Goal: Information Seeking & Learning: Learn about a topic

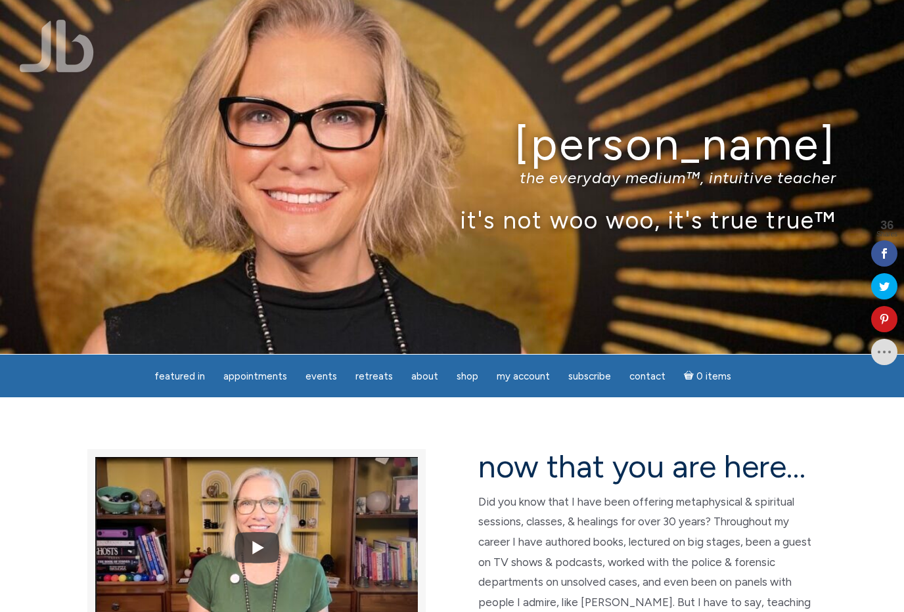
scroll to position [22, 0]
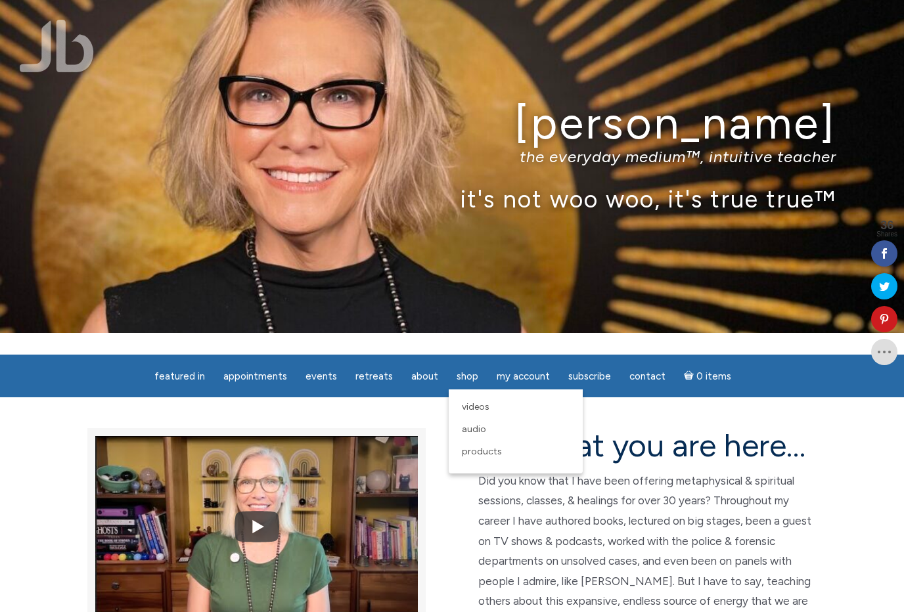
click at [490, 455] on span "Products" at bounding box center [482, 451] width 40 height 11
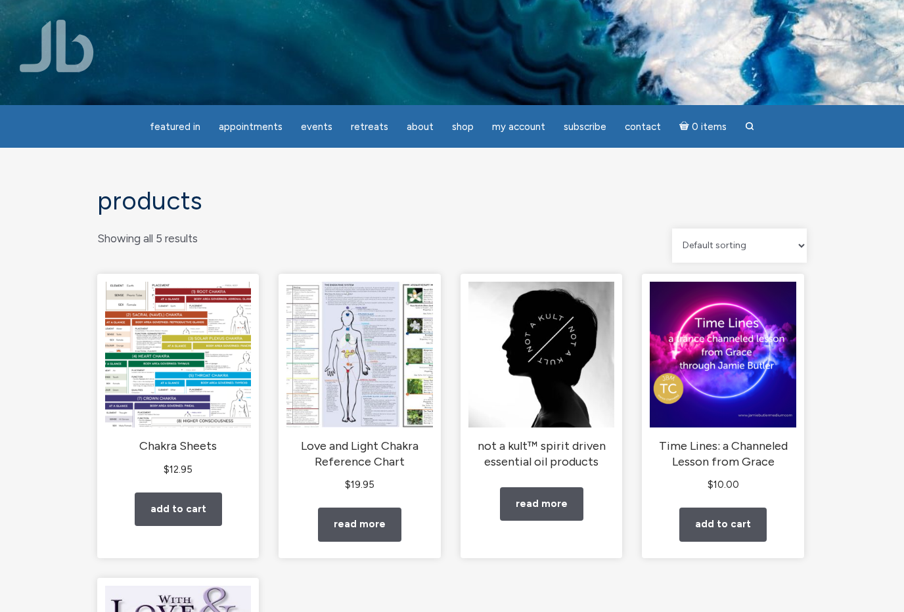
click at [856, 370] on div "Products Showing all 5 results Default sorting Sort by popularity Sort by lates…" at bounding box center [452, 555] width 904 height 815
click at [553, 507] on link "Read more" at bounding box center [541, 505] width 83 height 34
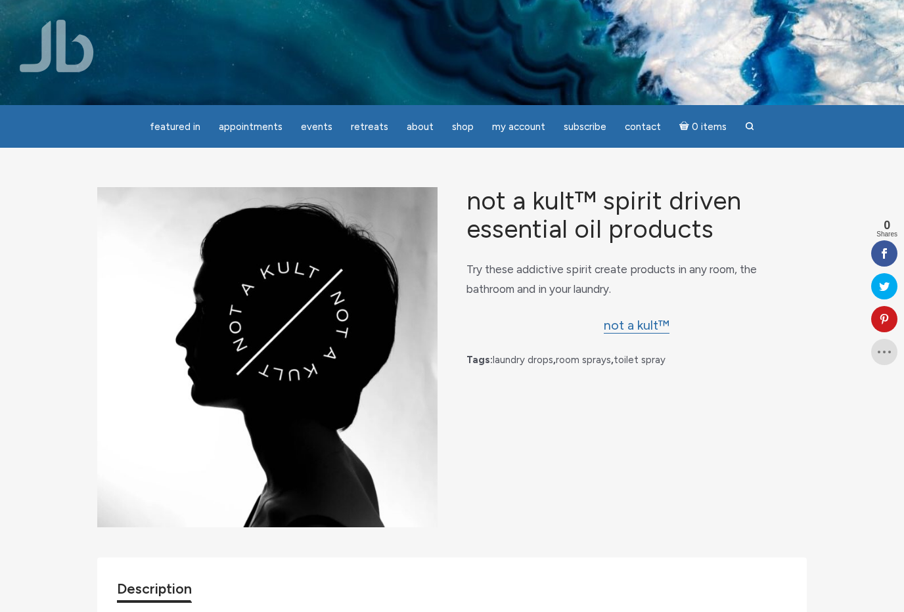
click at [640, 330] on link "not a kult™" at bounding box center [637, 325] width 66 height 16
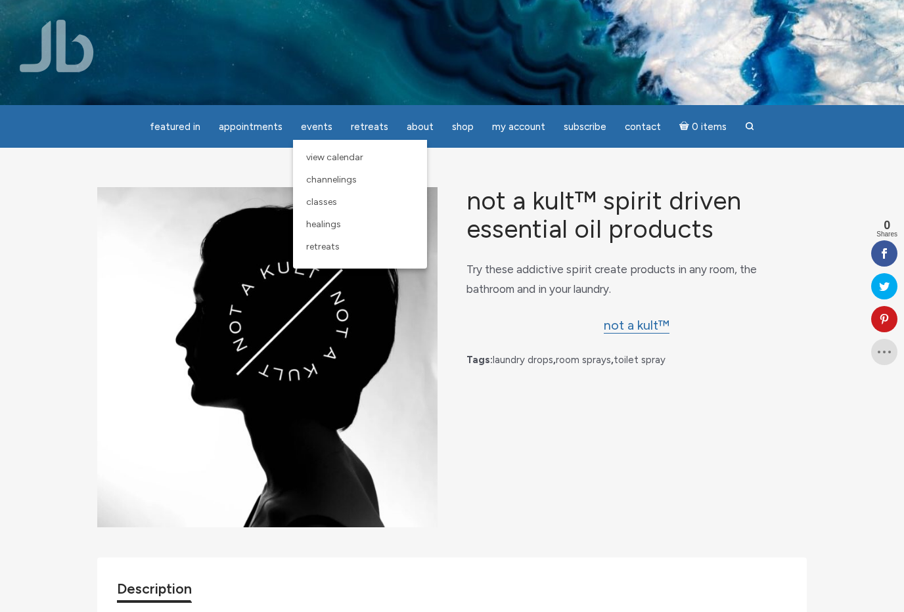
click at [354, 160] on span "View Calendar" at bounding box center [334, 157] width 57 height 11
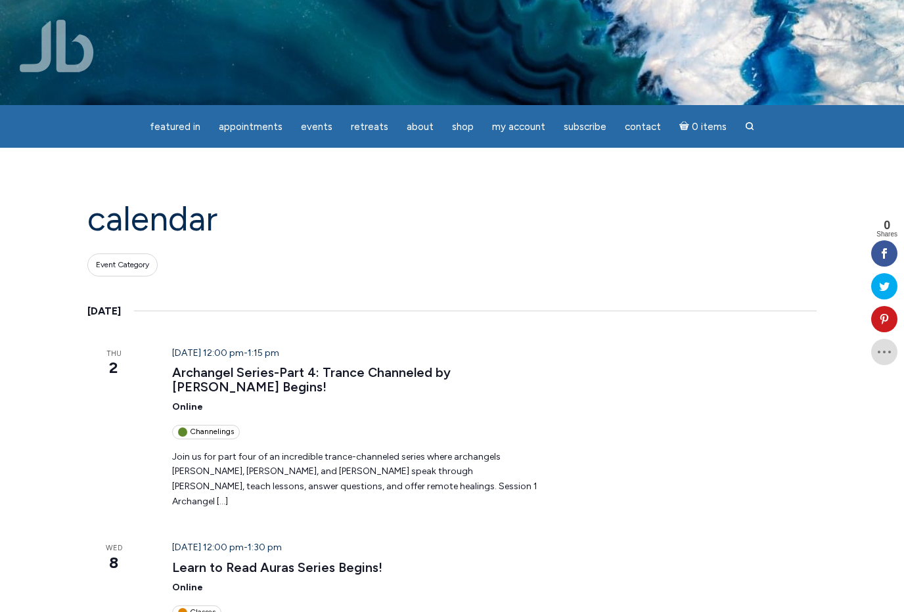
click at [141, 266] on span "Event Category" at bounding box center [122, 265] width 53 height 11
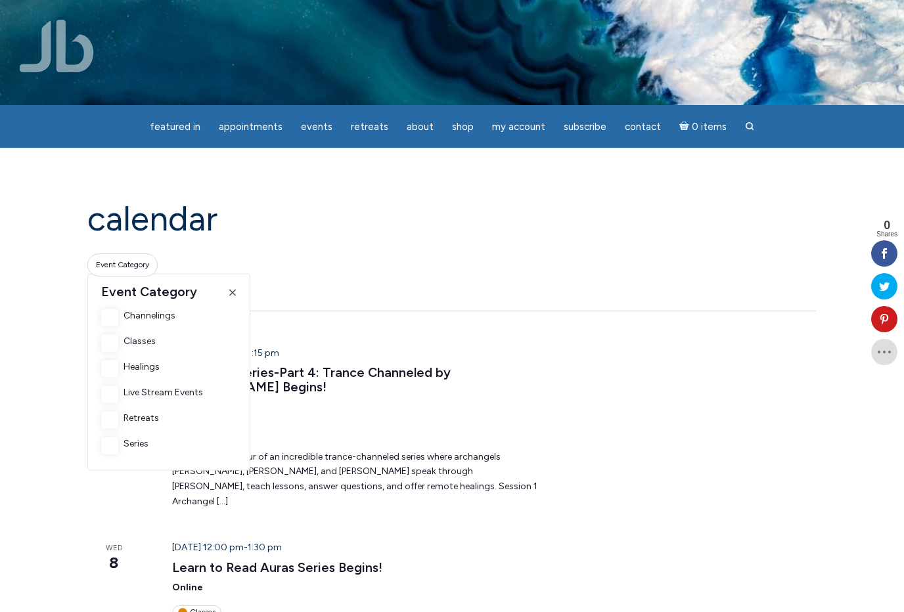
click at [398, 216] on h1 "Calendar" at bounding box center [451, 218] width 729 height 37
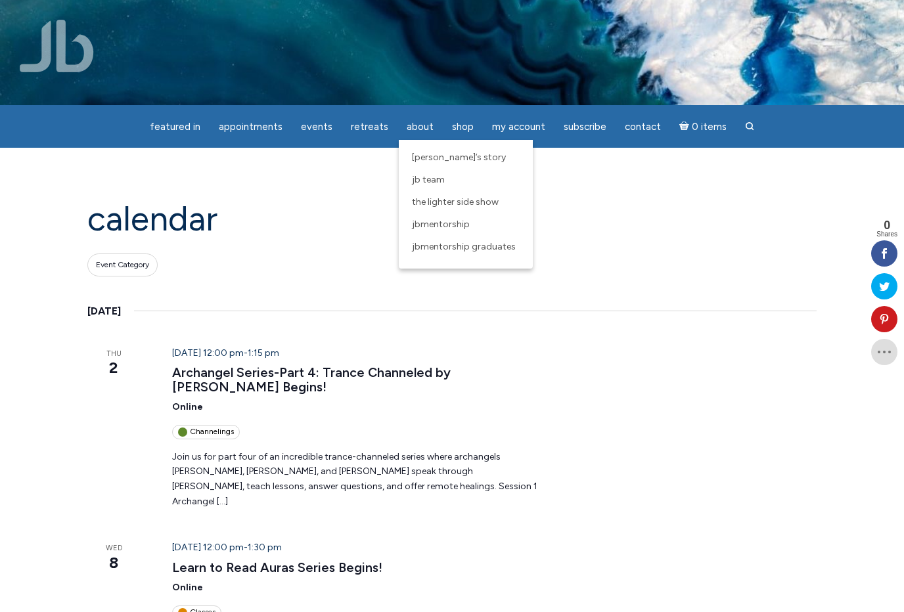
click at [428, 158] on span "[PERSON_NAME]’s Story" at bounding box center [459, 157] width 94 height 11
